Goal: Task Accomplishment & Management: Manage account settings

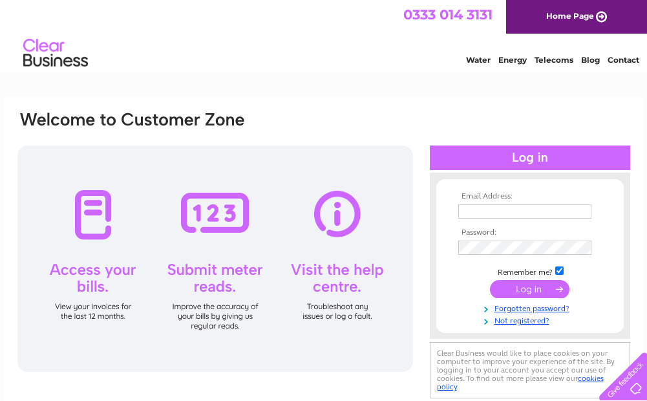
click at [497, 213] on input "text" at bounding box center [524, 211] width 133 height 14
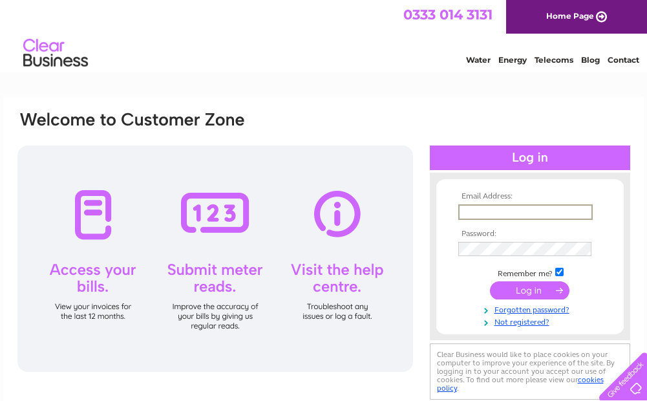
type input "inverness@oilvinegar.co.uk"
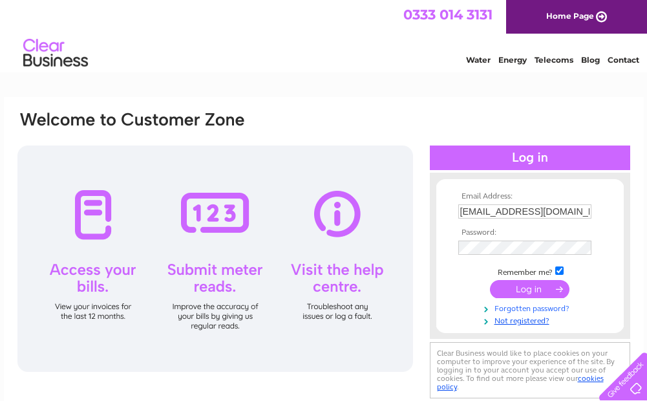
click at [524, 309] on link "Forgotten password?" at bounding box center [531, 307] width 147 height 12
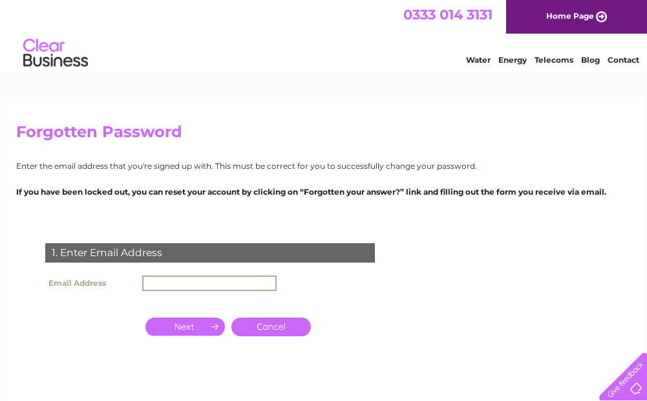
click at [172, 284] on input "text" at bounding box center [209, 283] width 134 height 16
click at [240, 285] on input "text" at bounding box center [209, 283] width 134 height 16
type input "inverness@oilvinegar.co.uk"
click at [189, 328] on input "button" at bounding box center [184, 326] width 79 height 18
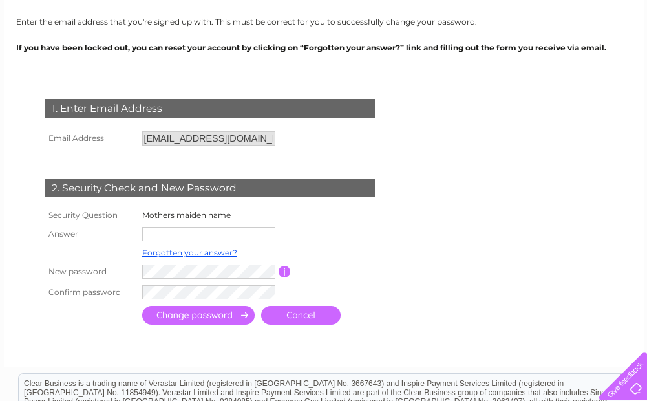
scroll to position [194, 0]
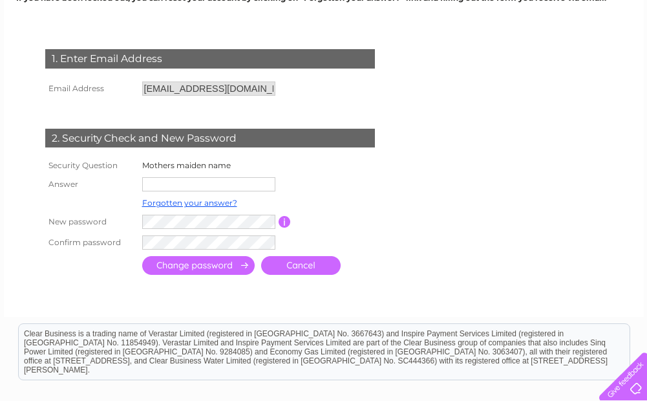
click at [194, 182] on input "text" at bounding box center [208, 184] width 133 height 14
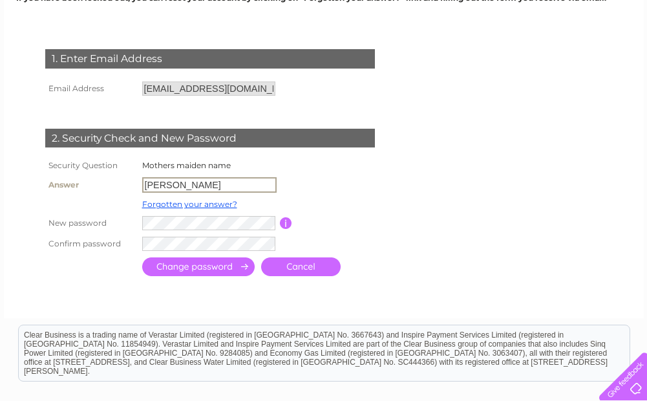
type input "Henry"
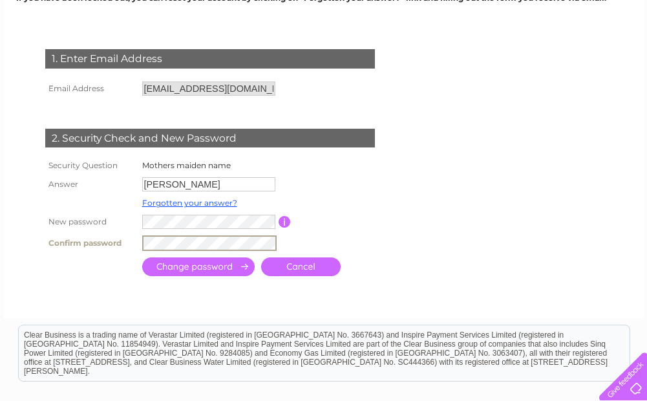
click at [194, 265] on input "submit" at bounding box center [198, 266] width 112 height 19
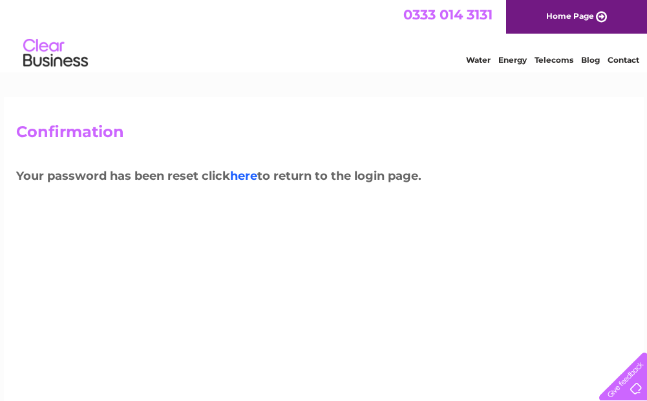
click at [245, 174] on link "here" at bounding box center [243, 176] width 27 height 14
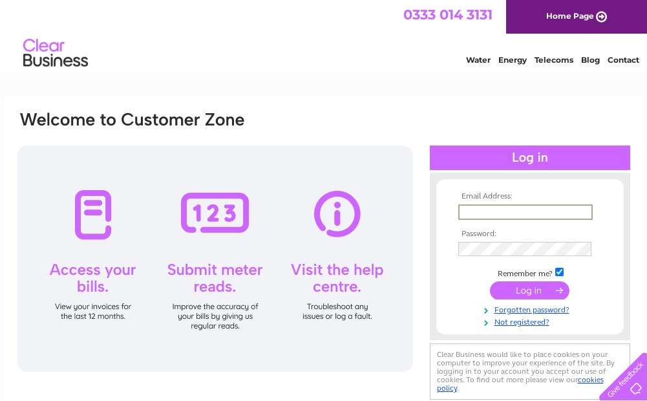
click at [518, 213] on input "text" at bounding box center [525, 212] width 134 height 16
type input "inverness@oilvinegar.co.uk"
click at [537, 292] on input "submit" at bounding box center [529, 289] width 79 height 18
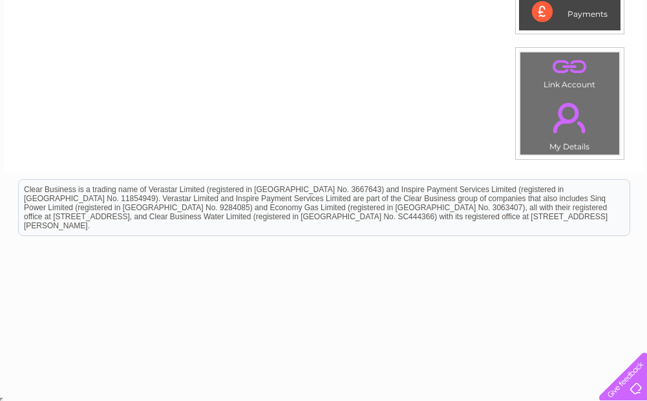
scroll to position [109, 0]
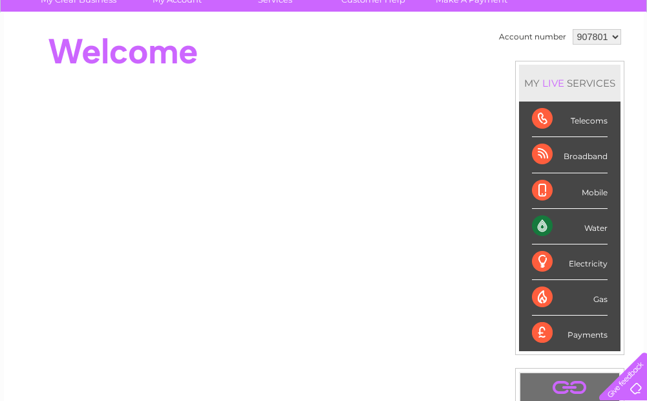
click at [587, 228] on div "Water" at bounding box center [570, 227] width 76 height 36
click at [543, 229] on div "Water" at bounding box center [570, 227] width 76 height 36
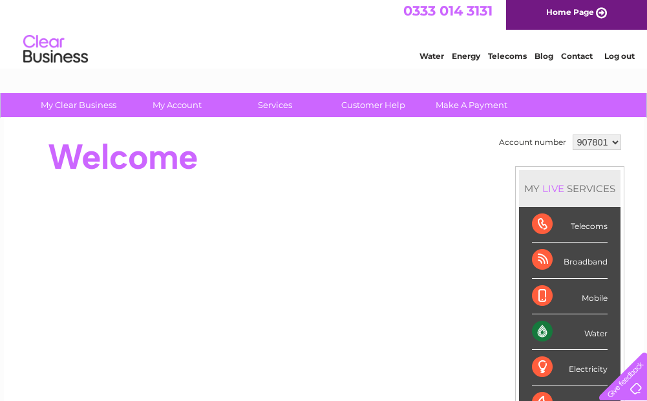
scroll to position [0, 0]
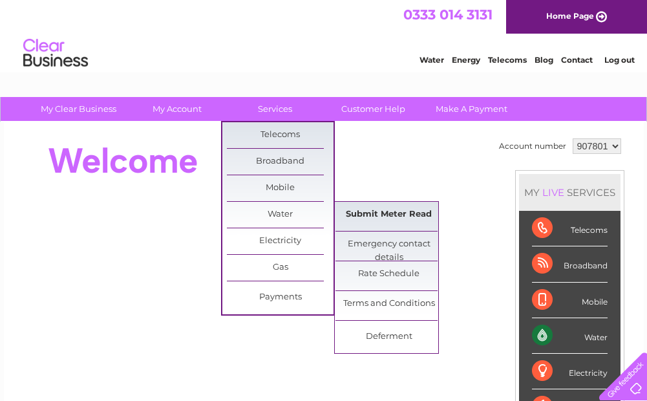
click at [374, 218] on link "Submit Meter Read" at bounding box center [388, 215] width 107 height 26
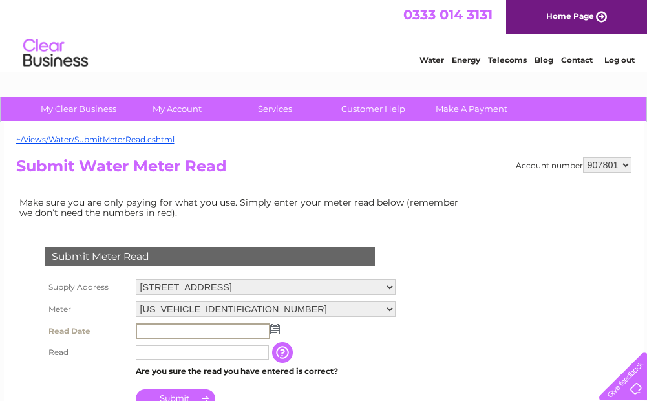
click at [236, 327] on input "text" at bounding box center [203, 331] width 134 height 16
click at [255, 325] on input "text" at bounding box center [203, 331] width 134 height 16
click at [241, 333] on input "text" at bounding box center [203, 331] width 134 height 16
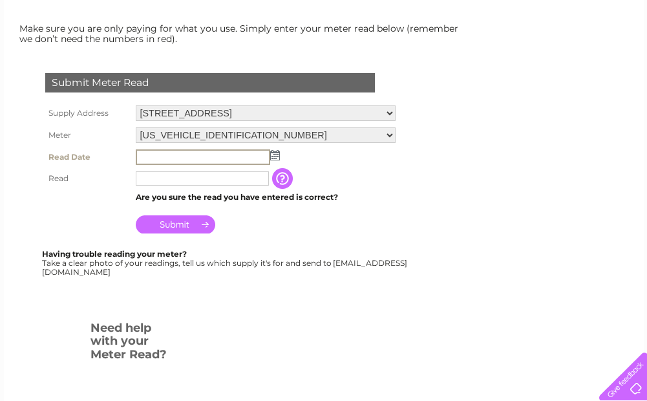
scroll to position [194, 0]
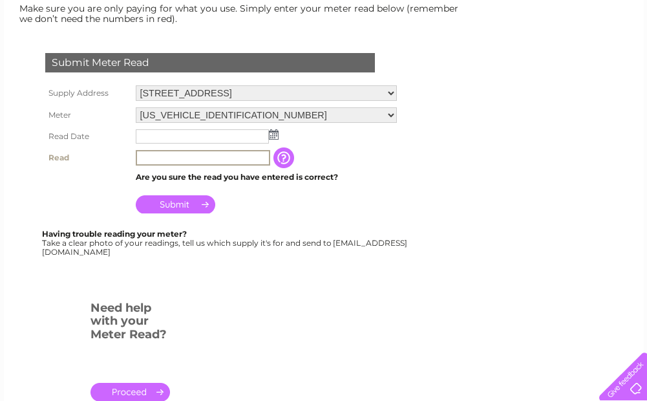
click at [210, 156] on input "text" at bounding box center [203, 158] width 134 height 16
click at [214, 136] on input "text" at bounding box center [203, 137] width 134 height 16
click at [275, 136] on img at bounding box center [275, 135] width 10 height 10
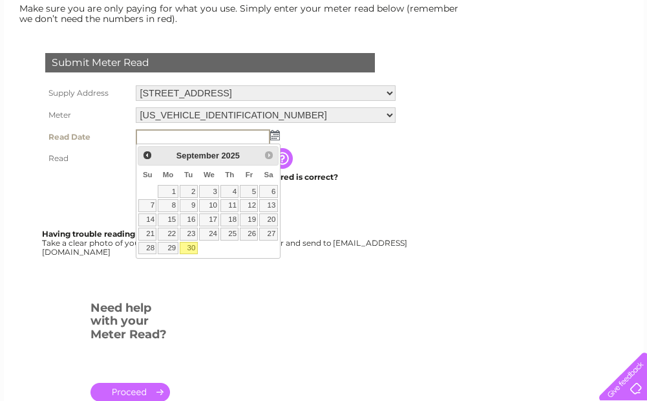
click at [191, 247] on link "30" at bounding box center [189, 248] width 18 height 13
type input "[DATE]"
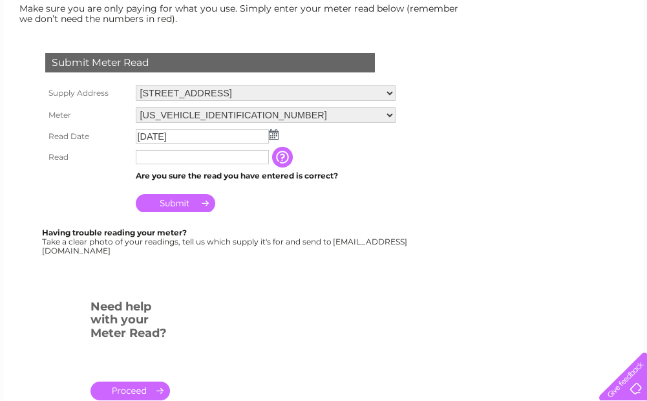
click at [182, 163] on input "text" at bounding box center [202, 157] width 133 height 14
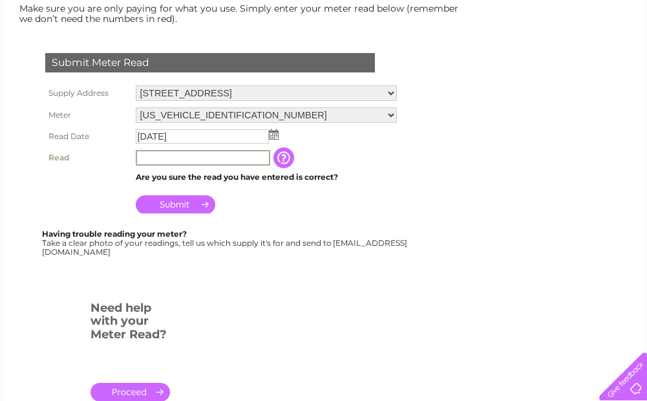
click at [286, 156] on input "button" at bounding box center [284, 157] width 23 height 21
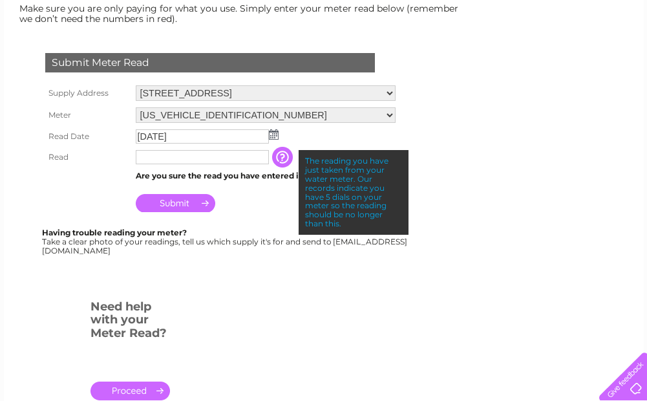
click at [286, 156] on input "button" at bounding box center [283, 157] width 23 height 21
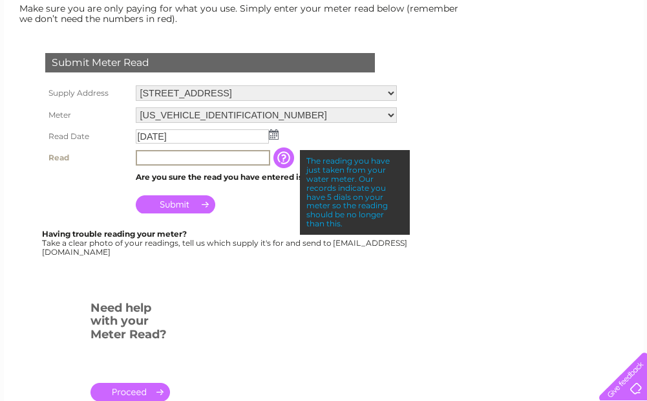
click at [168, 155] on input "text" at bounding box center [203, 158] width 134 height 16
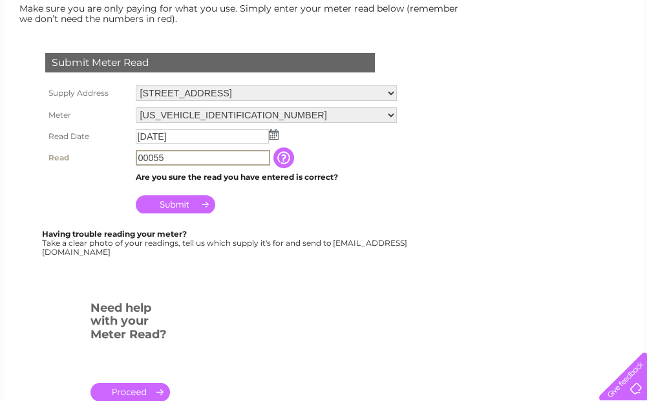
type input "00055"
drag, startPoint x: 182, startPoint y: 207, endPoint x: 176, endPoint y: 213, distance: 7.3
click at [176, 213] on td "Submit" at bounding box center [265, 200] width 267 height 31
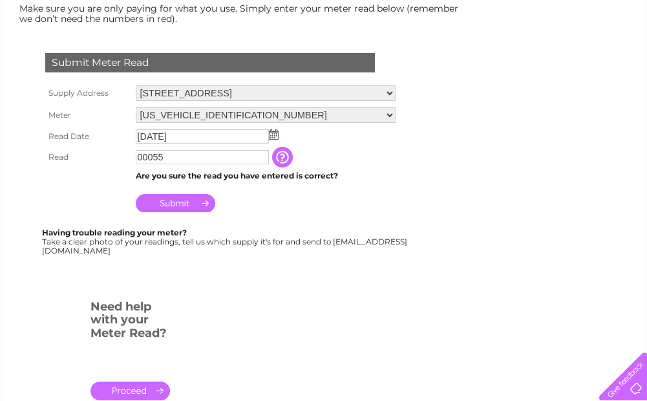
click at [182, 203] on input "Submit" at bounding box center [175, 203] width 79 height 18
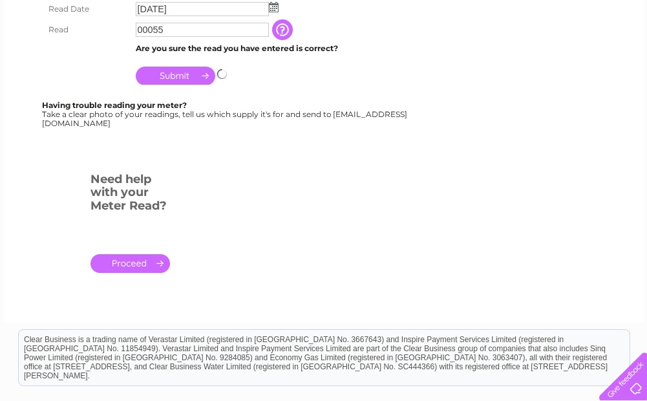
scroll to position [323, 0]
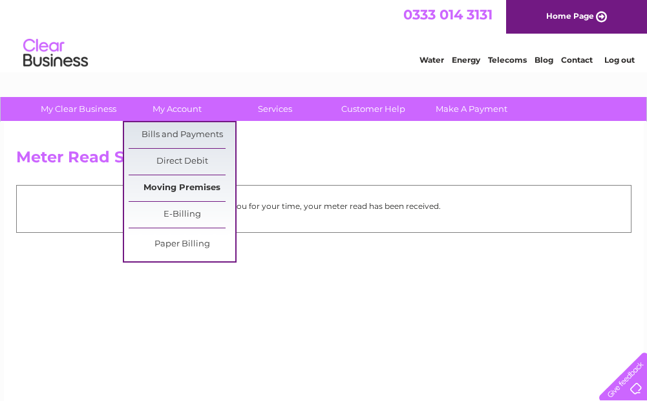
click at [185, 183] on link "Moving Premises" at bounding box center [182, 188] width 107 height 26
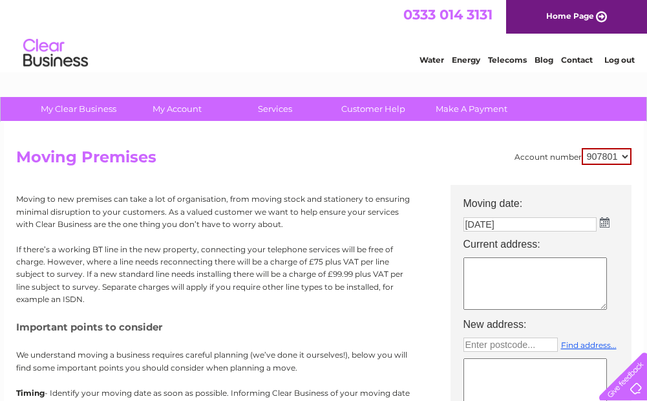
click at [534, 287] on textarea at bounding box center [534, 283] width 143 height 52
type textarea "7"
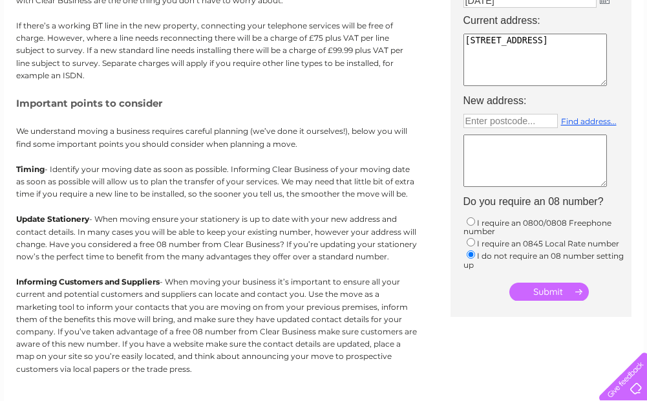
scroll to position [258, 0]
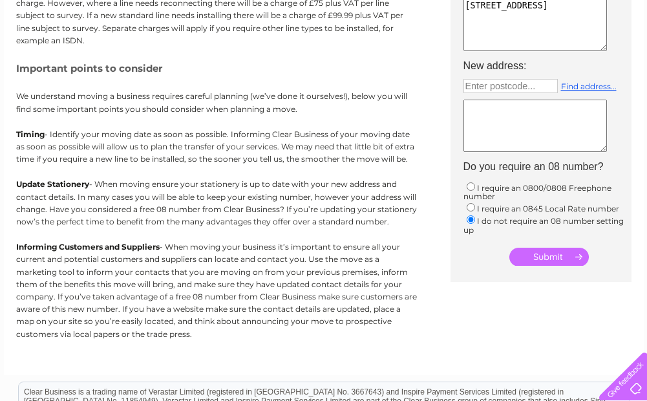
type textarea "8 Union Street Inverness IV1 1PL"
click at [520, 129] on textarea at bounding box center [534, 125] width 143 height 52
type textarea "N"
type textarea "Business Closure"
click at [547, 256] on input "submit" at bounding box center [548, 256] width 79 height 18
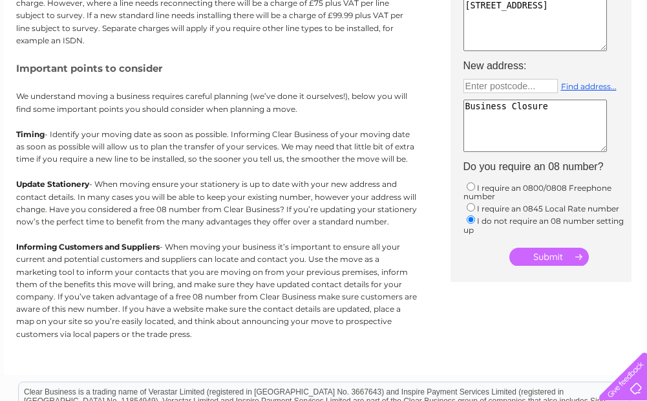
scroll to position [25, 0]
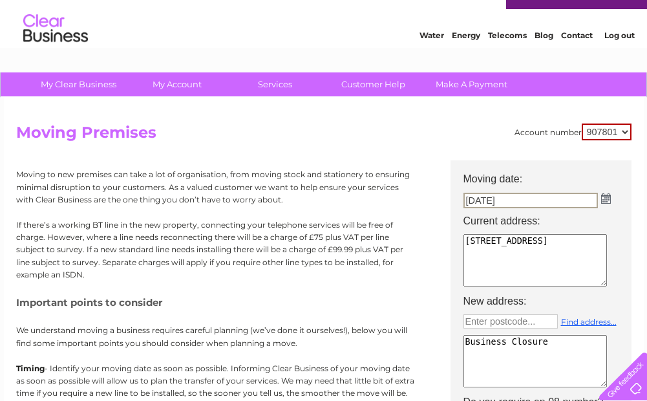
click at [601, 131] on select "907801" at bounding box center [606, 131] width 50 height 17
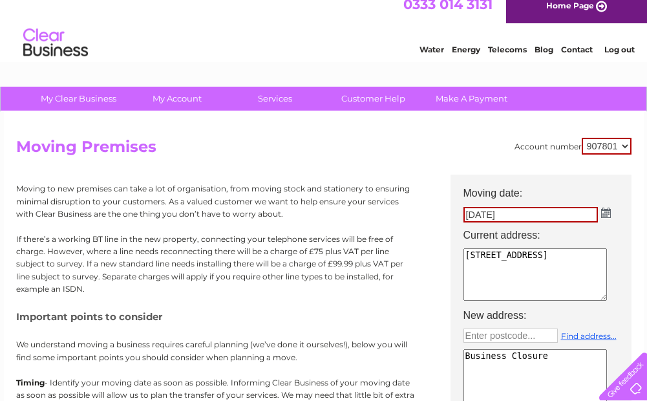
scroll to position [0, 0]
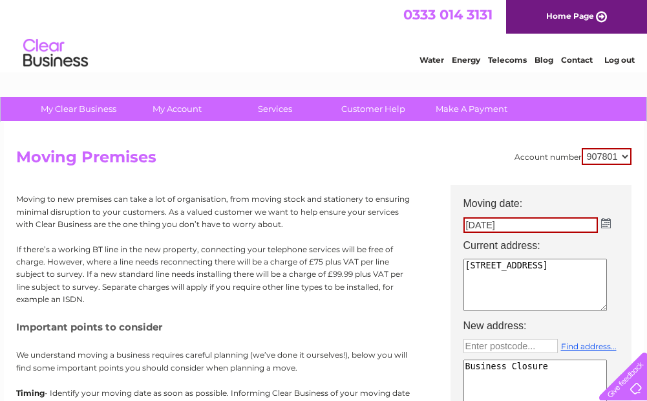
click at [569, 62] on link "Contact" at bounding box center [577, 60] width 32 height 10
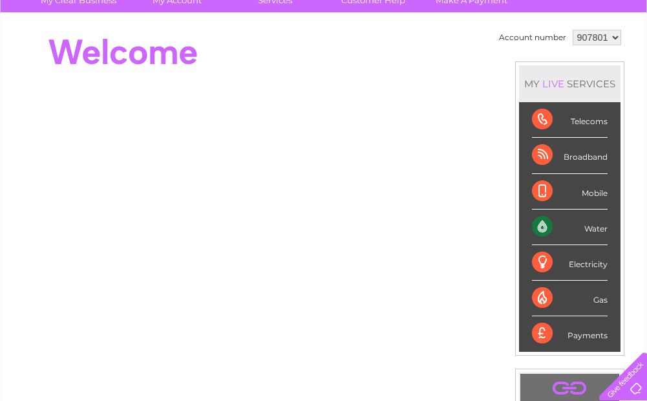
scroll to position [109, 0]
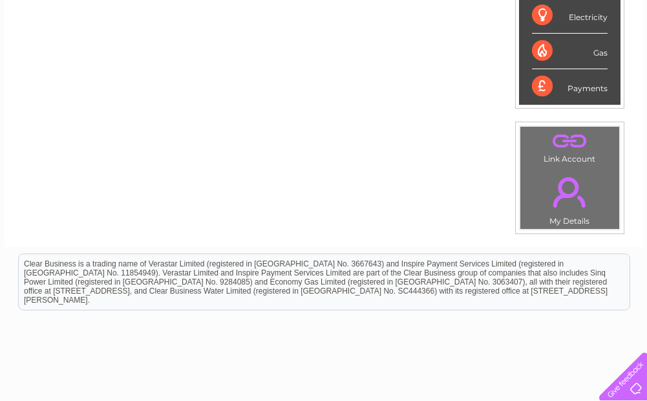
scroll to position [432, 0]
